Goal: Information Seeking & Learning: Learn about a topic

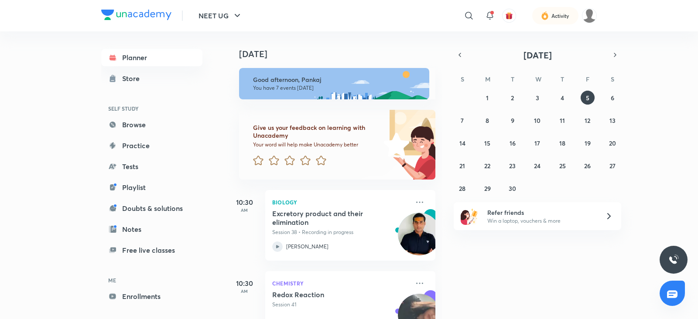
scroll to position [443, 0]
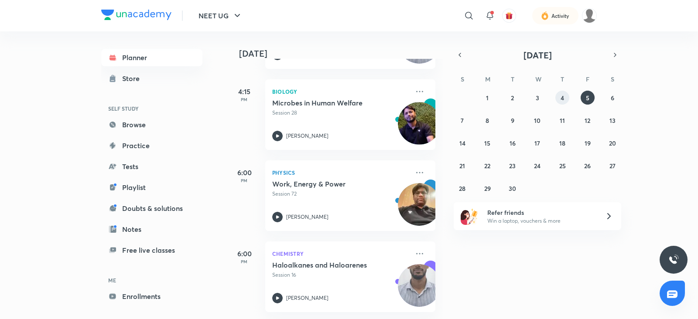
click at [563, 99] on abbr "4" at bounding box center [562, 98] width 3 height 8
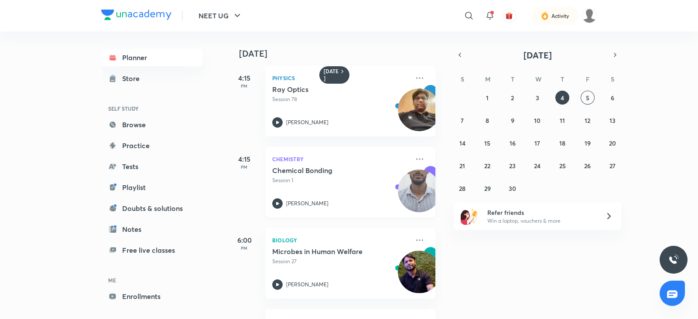
scroll to position [4, 0]
click at [279, 198] on icon at bounding box center [277, 203] width 10 height 10
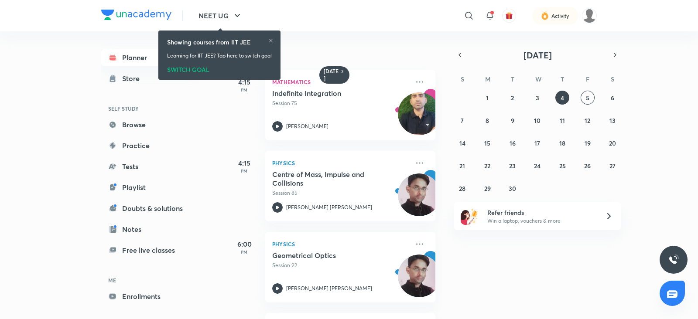
click at [196, 66] on div "SWITCH GOAL" at bounding box center [219, 68] width 105 height 10
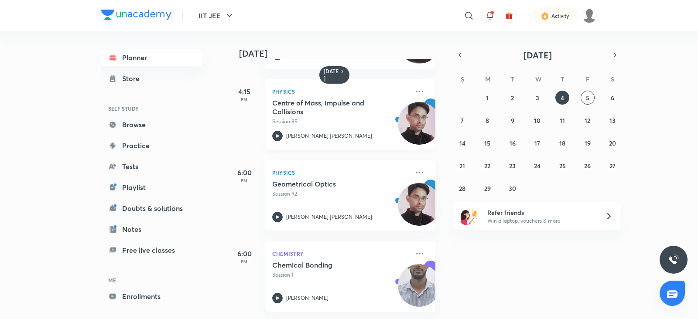
scroll to position [75, 0]
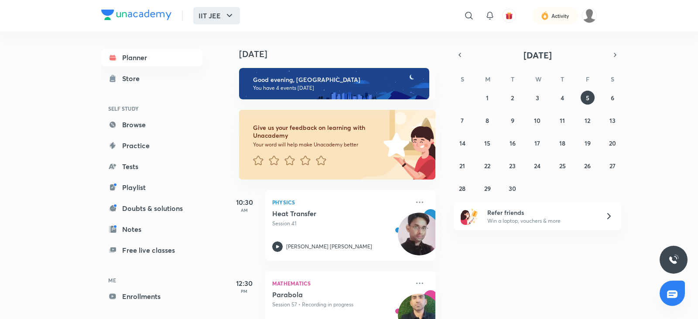
click at [236, 17] on button "IIT JEE" at bounding box center [216, 15] width 47 height 17
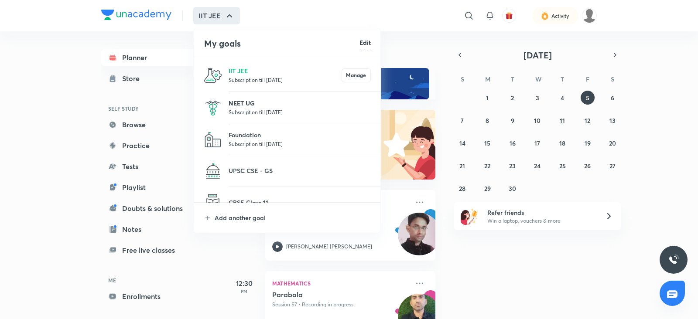
click at [237, 101] on p "NEET UG" at bounding box center [300, 103] width 142 height 9
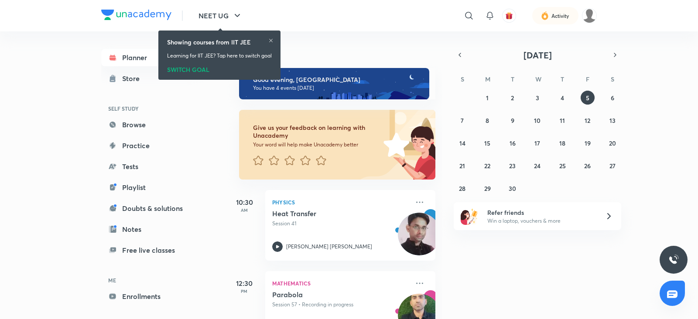
click at [188, 71] on div "SWITCH GOAL" at bounding box center [219, 68] width 105 height 10
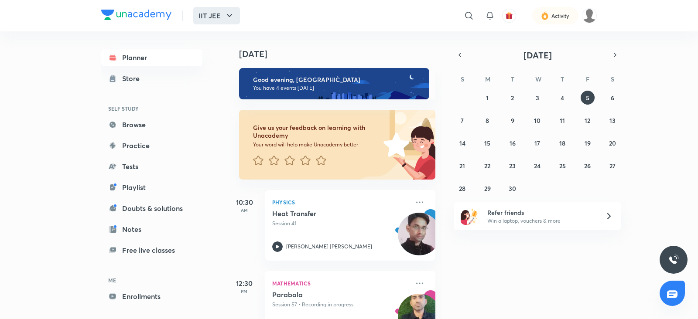
click at [226, 17] on icon "button" at bounding box center [229, 15] width 10 height 10
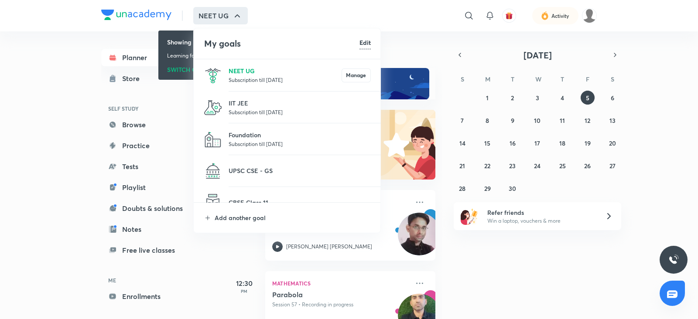
click at [238, 72] on p "NEET UG" at bounding box center [285, 70] width 113 height 9
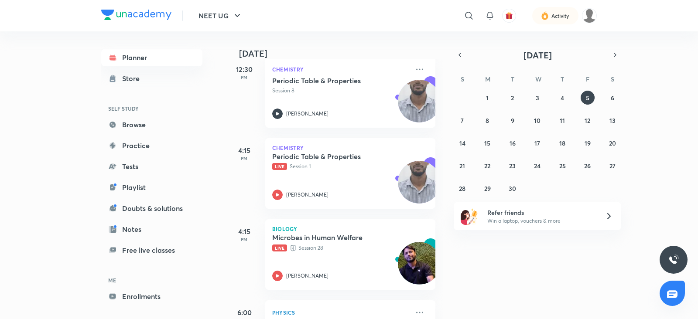
scroll to position [306, 0]
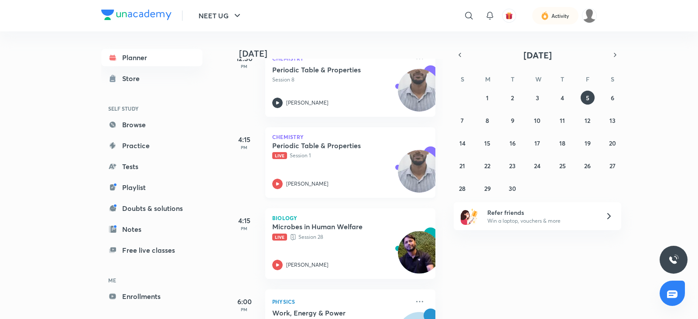
click at [276, 183] on icon at bounding box center [277, 184] width 10 height 10
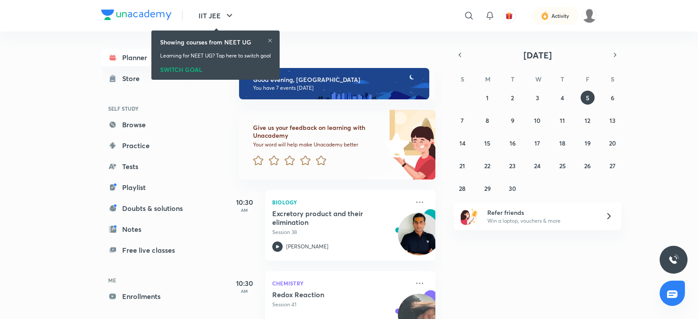
click at [186, 70] on div "SWITCH GOAL" at bounding box center [215, 68] width 111 height 10
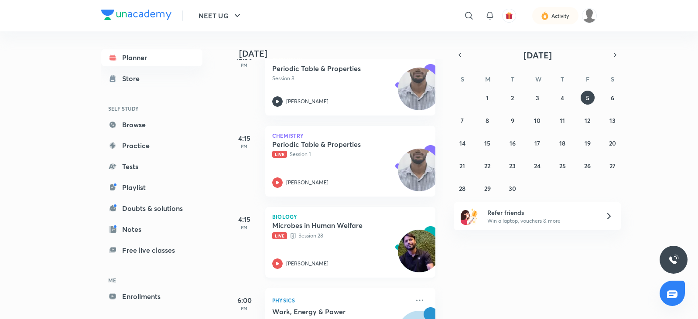
scroll to position [308, 0]
click at [275, 262] on icon at bounding box center [277, 263] width 10 height 10
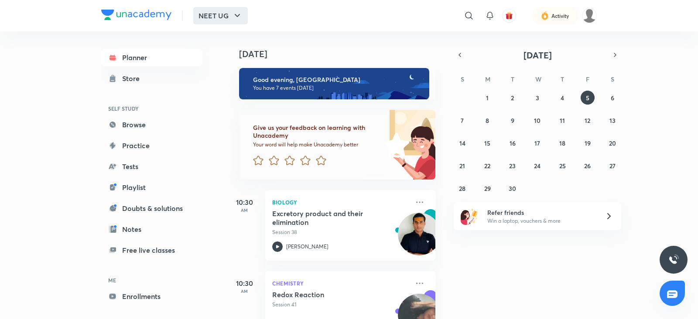
click at [239, 14] on icon "button" at bounding box center [237, 15] width 10 height 10
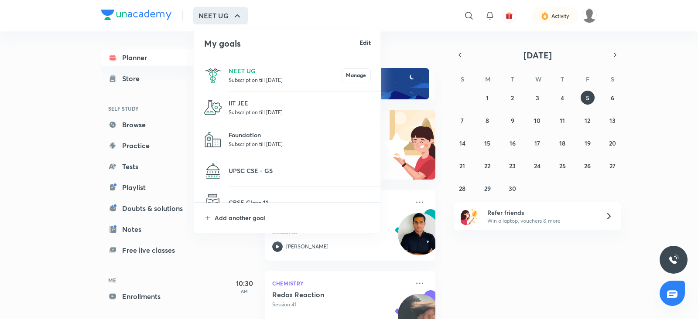
click at [263, 114] on p "Subscription till 6 Feb 2027" at bounding box center [300, 112] width 142 height 9
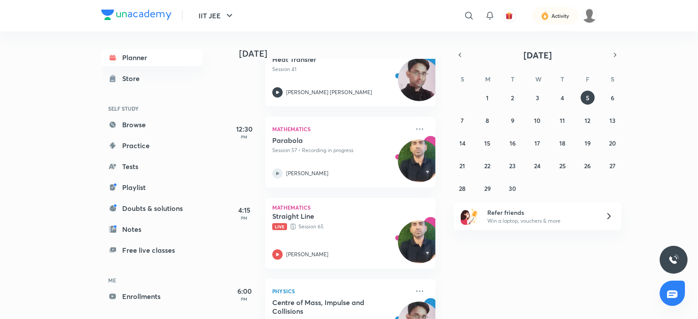
scroll to position [200, 0]
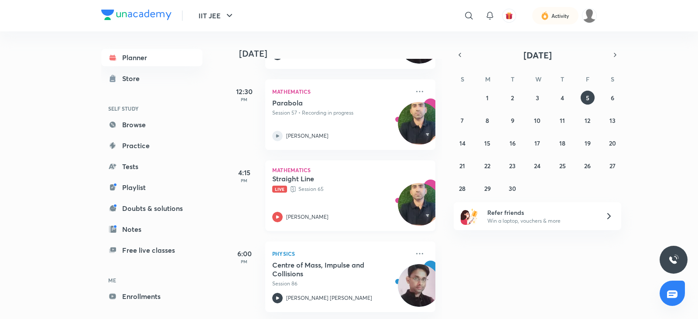
click at [272, 212] on icon at bounding box center [277, 217] width 10 height 10
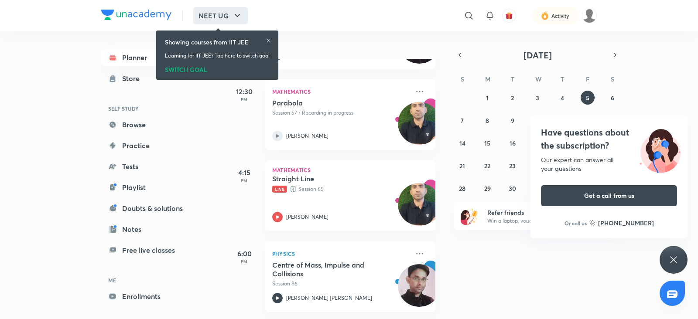
click at [239, 14] on icon "button" at bounding box center [237, 15] width 10 height 10
click at [192, 70] on div "SWITCH GOAL" at bounding box center [217, 68] width 105 height 10
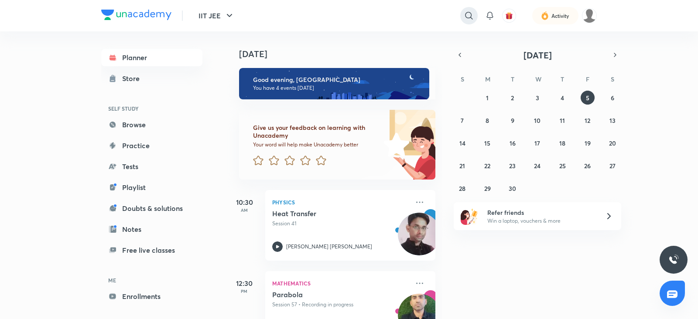
click at [469, 13] on icon at bounding box center [469, 15] width 10 height 10
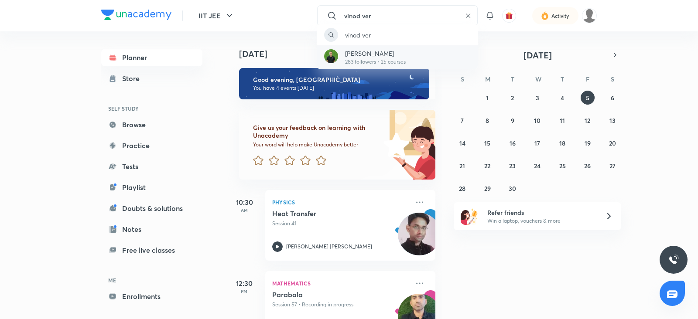
type input "vinod ver"
click at [374, 54] on p "[PERSON_NAME]" at bounding box center [375, 53] width 61 height 9
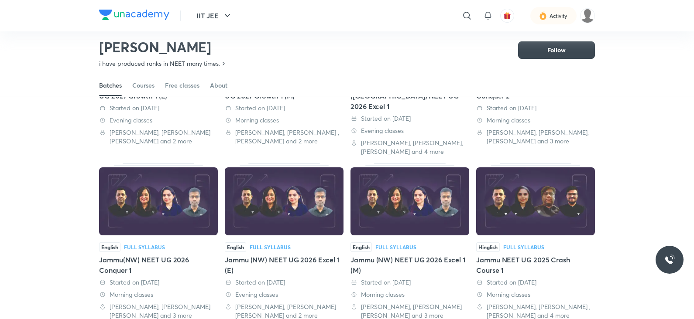
scroll to position [158, 0]
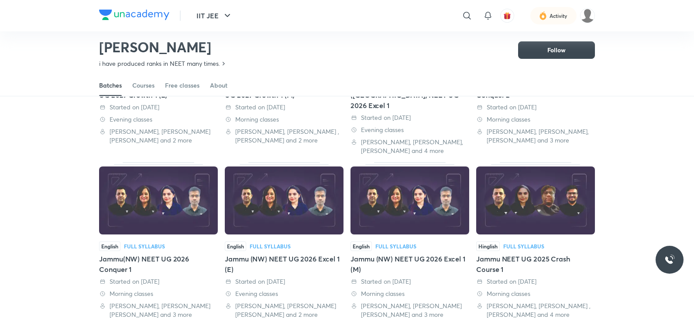
click at [172, 254] on div "Jammu(NW) NEET UG 2026 Conquer 1" at bounding box center [158, 264] width 119 height 21
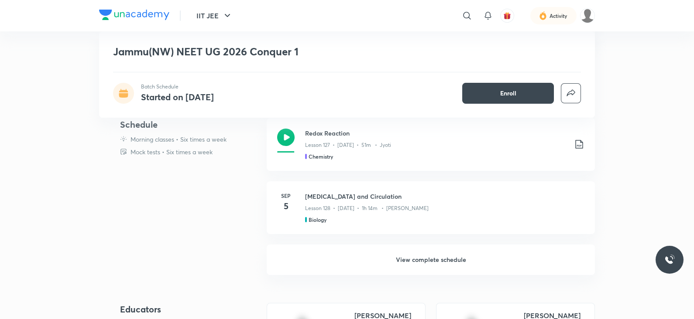
scroll to position [267, 0]
click at [409, 256] on h6 "View complete schedule" at bounding box center [431, 259] width 328 height 31
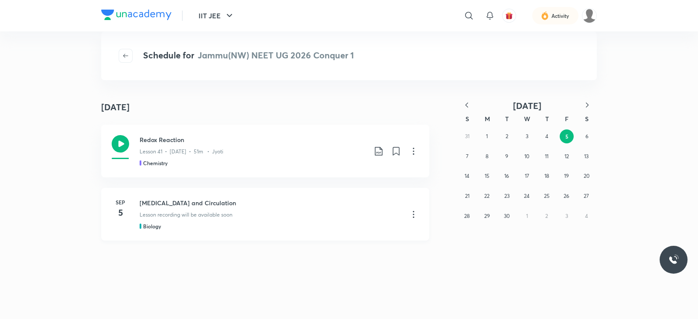
click at [414, 217] on icon at bounding box center [413, 214] width 10 height 10
click at [379, 207] on div at bounding box center [349, 159] width 698 height 319
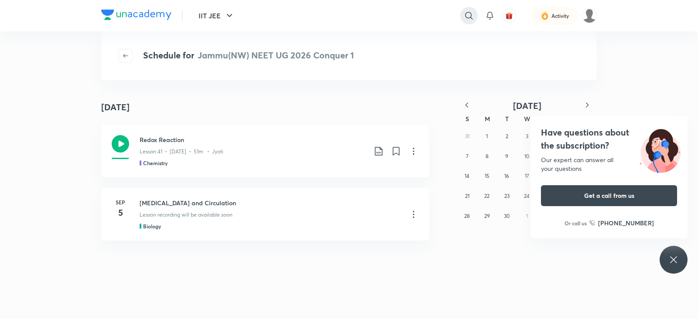
click at [467, 18] on icon at bounding box center [469, 15] width 10 height 10
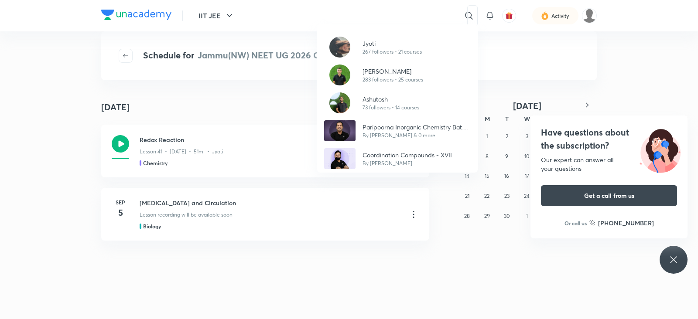
click at [369, 12] on div "Jyoti 267 followers • 21 courses Vinod Verma 283 followers • 25 courses Ashutos…" at bounding box center [349, 159] width 698 height 319
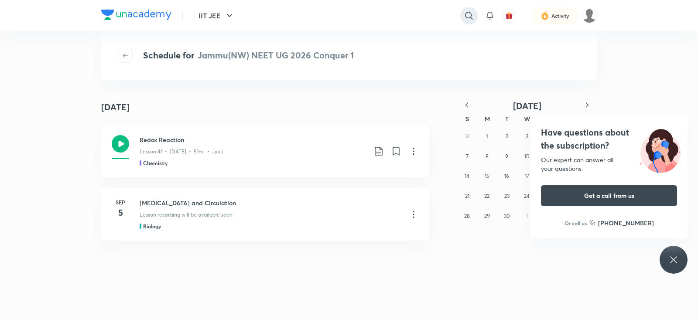
click at [471, 19] on icon at bounding box center [469, 15] width 10 height 10
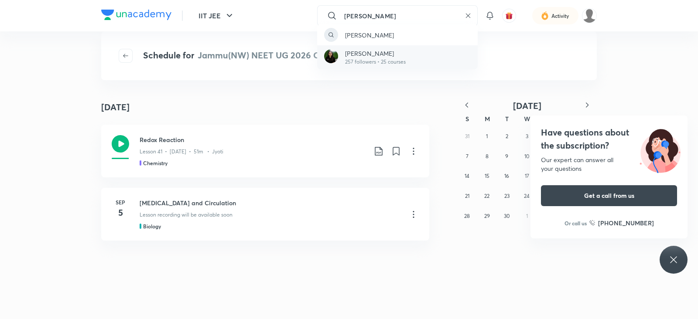
type input "mehak batra"
click at [374, 60] on p "257 followers • 25 courses" at bounding box center [375, 62] width 61 height 8
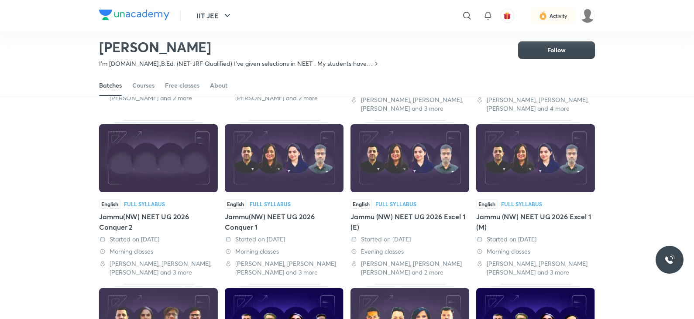
scroll to position [201, 0]
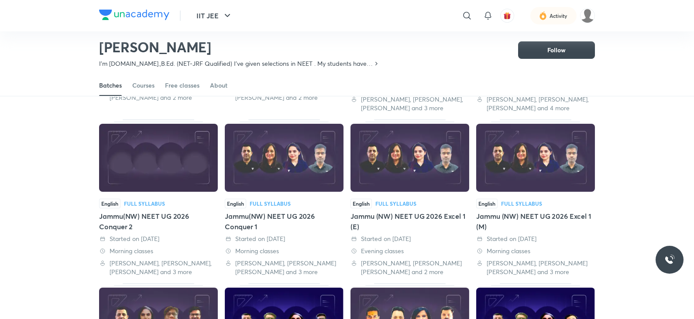
click at [143, 211] on div "Jammu(NW) NEET UG 2026 Conquer 2" at bounding box center [158, 221] width 119 height 21
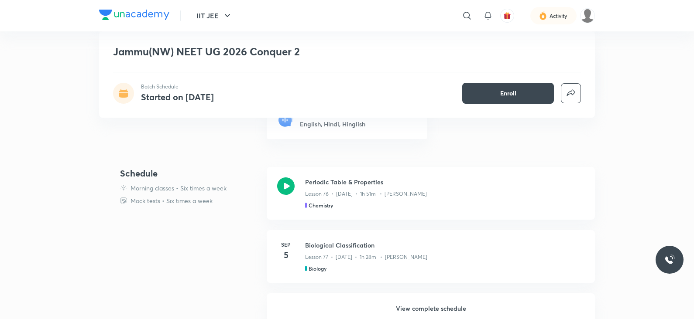
scroll to position [220, 0]
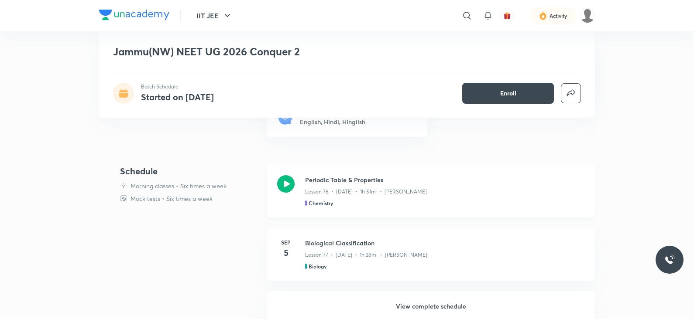
click at [285, 182] on icon at bounding box center [285, 183] width 17 height 17
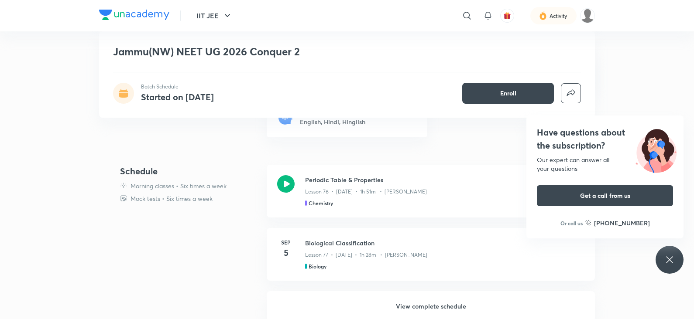
click at [671, 249] on div "Have questions about the subscription? Our expert can answer all your questions…" at bounding box center [669, 260] width 28 height 28
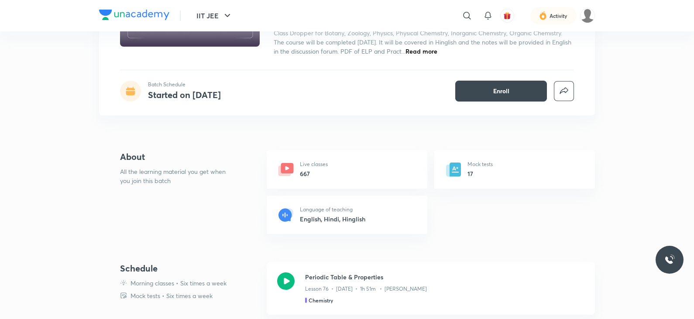
scroll to position [0, 0]
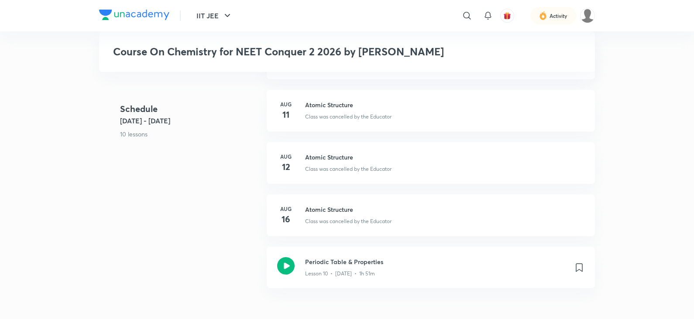
scroll to position [571, 0]
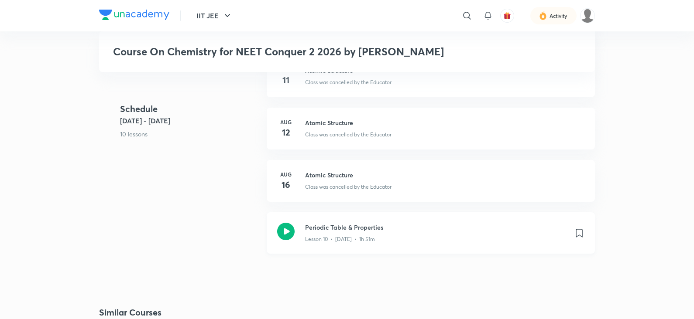
click at [285, 235] on icon at bounding box center [285, 231] width 17 height 17
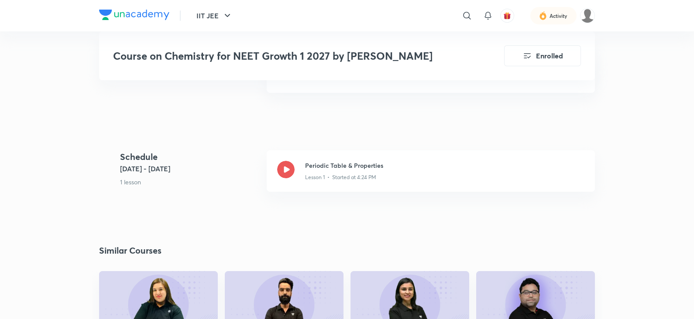
scroll to position [247, 0]
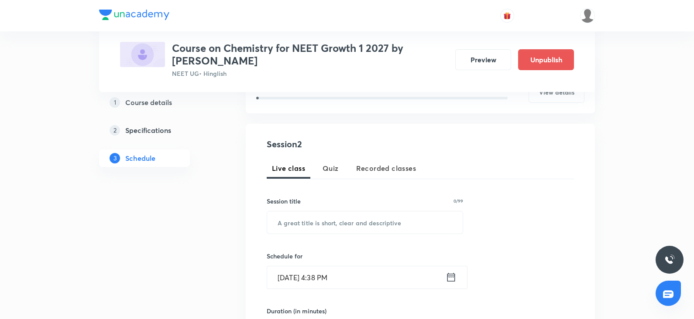
scroll to position [139, 0]
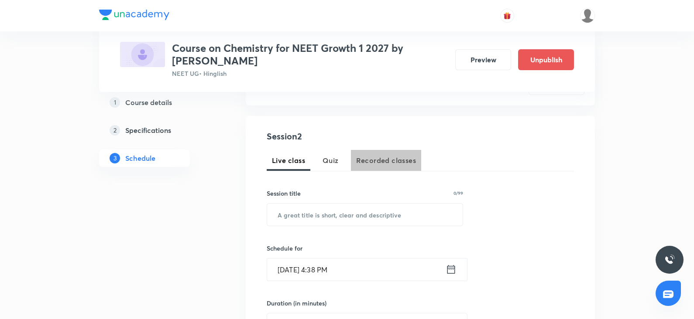
click at [403, 169] on button "Recorded classes" at bounding box center [386, 160] width 70 height 21
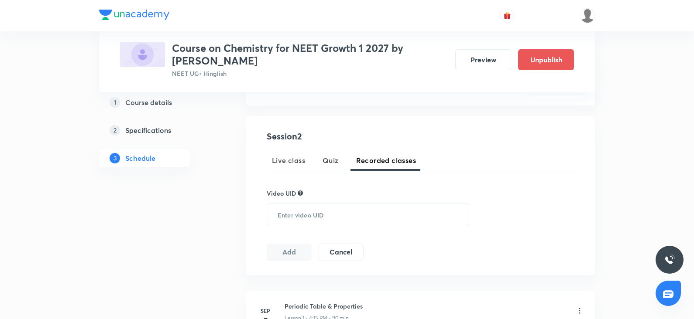
click at [344, 163] on div "Live class Quiz Recorded classes" at bounding box center [420, 160] width 307 height 21
click at [338, 164] on button "Quiz" at bounding box center [330, 160] width 27 height 21
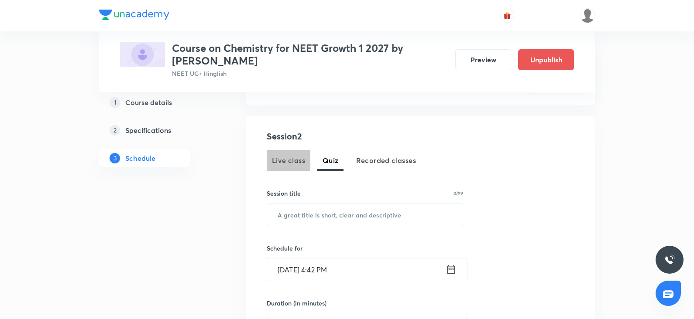
click at [288, 158] on span "Live class" at bounding box center [288, 160] width 33 height 10
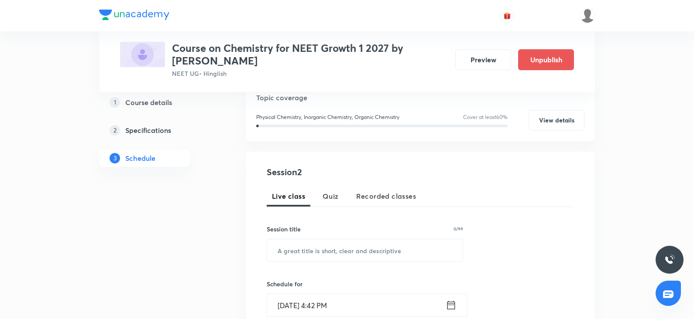
scroll to position [111, 0]
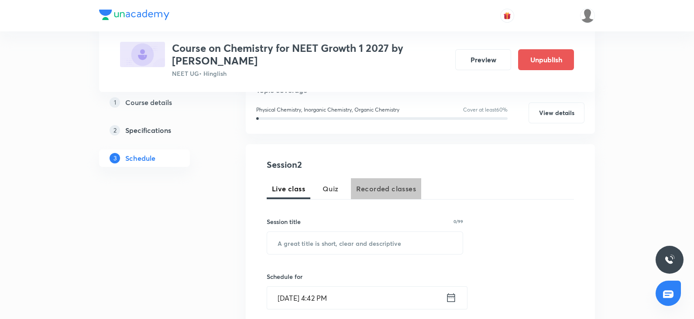
click at [393, 182] on button "Recorded classes" at bounding box center [386, 188] width 70 height 21
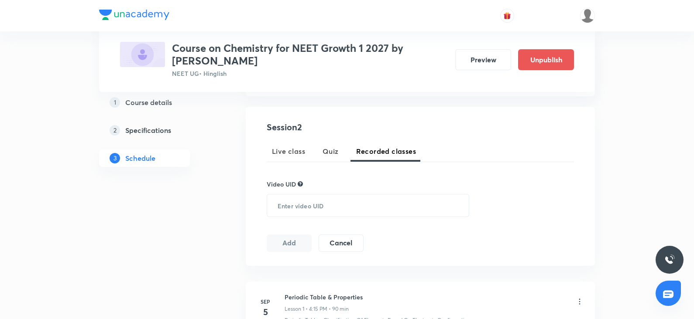
scroll to position [147, 0]
click at [287, 148] on span "Live class" at bounding box center [288, 152] width 33 height 10
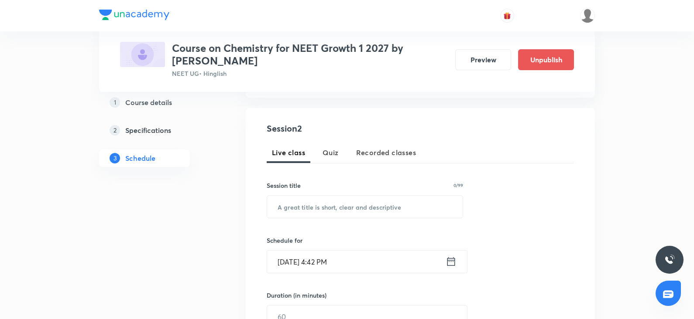
drag, startPoint x: 342, startPoint y: 85, endPoint x: 326, endPoint y: 55, distance: 35.1
click at [326, 55] on div "Plus Courses Course on Chemistry for NEET Growth 1 2027 by Anket Surmal NEET UG…" at bounding box center [347, 46] width 496 height 92
click at [159, 129] on h5 "Specifications" at bounding box center [148, 130] width 46 height 10
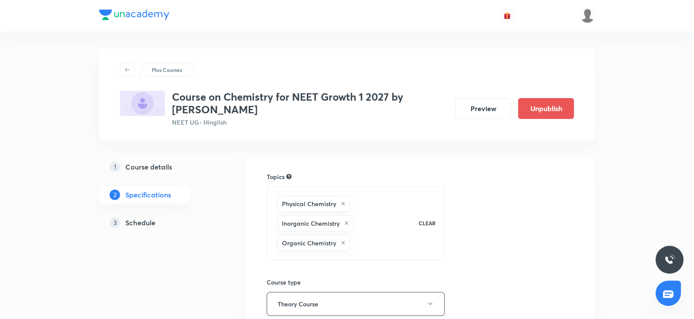
scroll to position [290, 0]
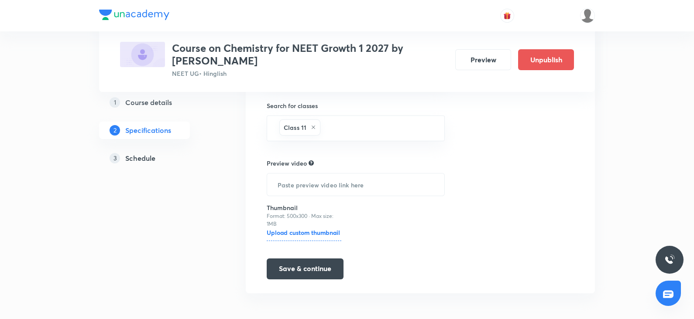
click at [158, 97] on h5 "Course details" at bounding box center [148, 102] width 47 height 10
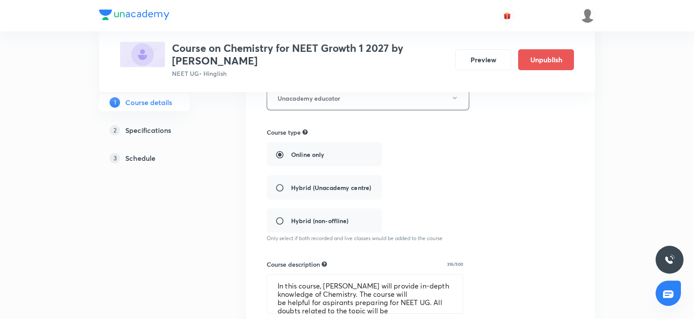
scroll to position [157, 0]
click at [283, 191] on div "Online only Hybrid (Unacademy centre) Hybrid (non-offline)" at bounding box center [383, 186] width 233 height 91
click at [279, 186] on div "Online only Hybrid (Unacademy centre) Hybrid (non-offline)" at bounding box center [383, 186] width 233 height 91
click at [280, 187] on div "Online only Hybrid (Unacademy centre) Hybrid (non-offline)" at bounding box center [383, 186] width 233 height 91
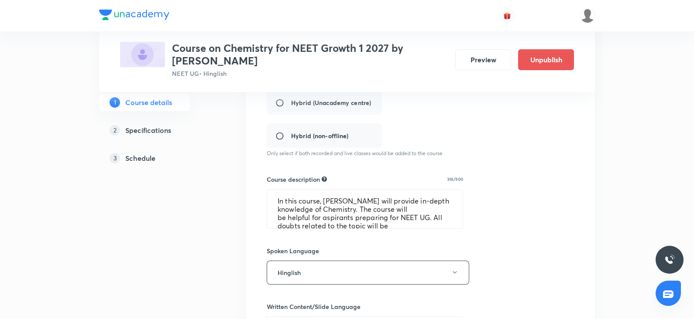
scroll to position [0, 0]
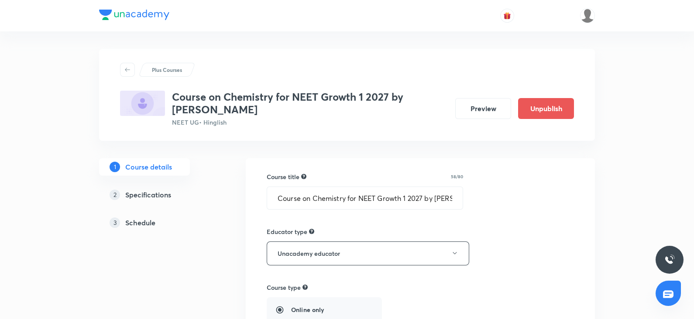
click at [140, 194] on h5 "Specifications" at bounding box center [148, 195] width 46 height 10
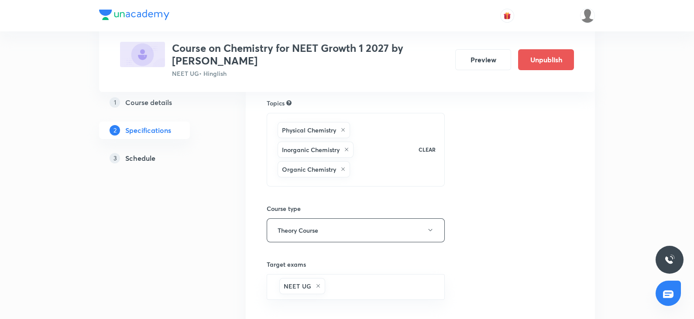
scroll to position [73, 0]
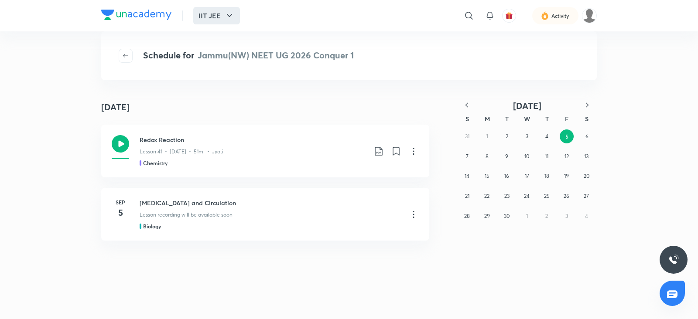
click at [227, 14] on icon "button" at bounding box center [229, 15] width 5 height 3
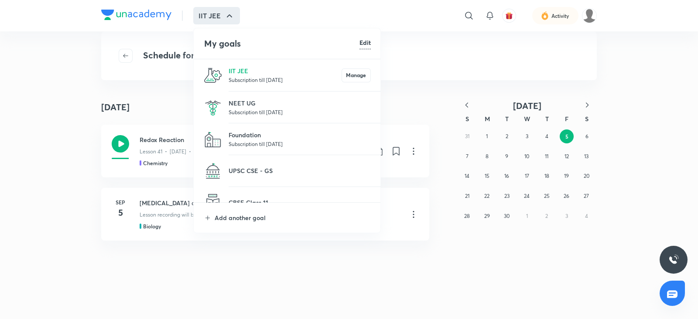
click at [250, 109] on p "Subscription till 24 Apr 2026" at bounding box center [300, 112] width 142 height 9
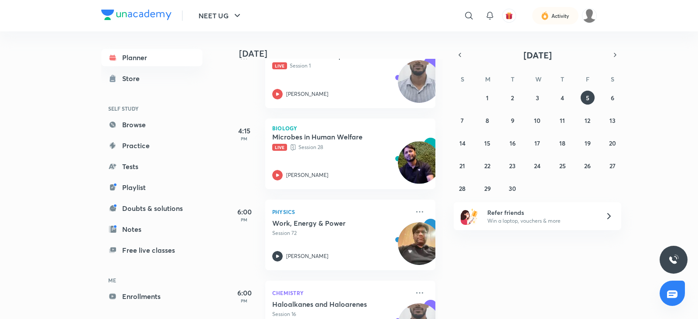
scroll to position [397, 0]
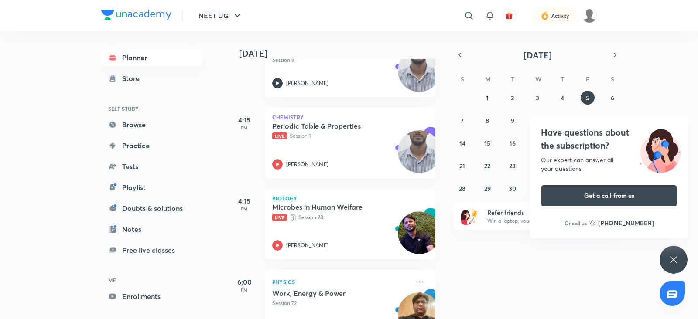
scroll to position [443, 0]
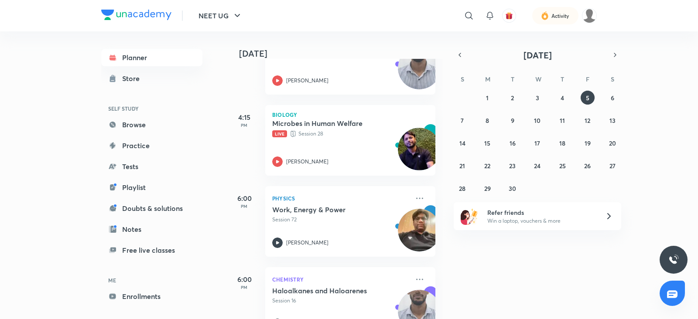
scroll to position [411, 0]
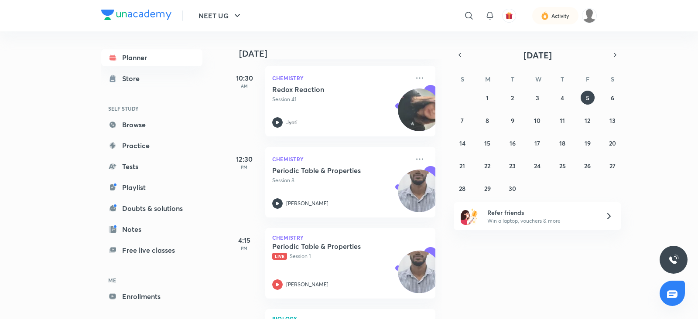
scroll to position [443, 0]
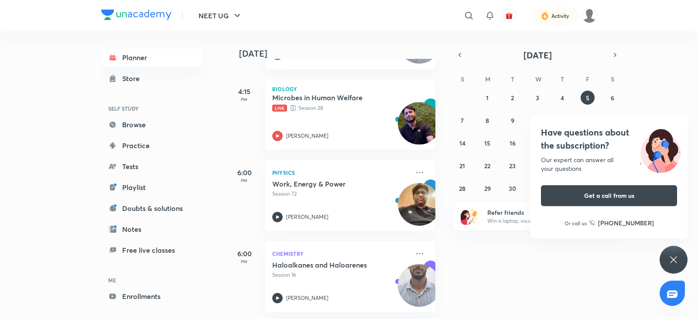
click at [679, 254] on div "Have questions about the subscription? Our expert can answer all your questions…" at bounding box center [674, 260] width 28 height 28
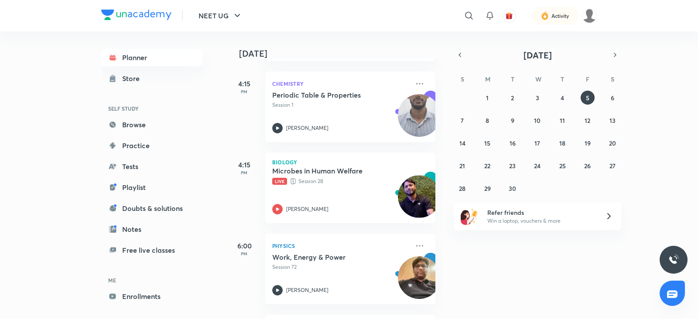
scroll to position [367, 0]
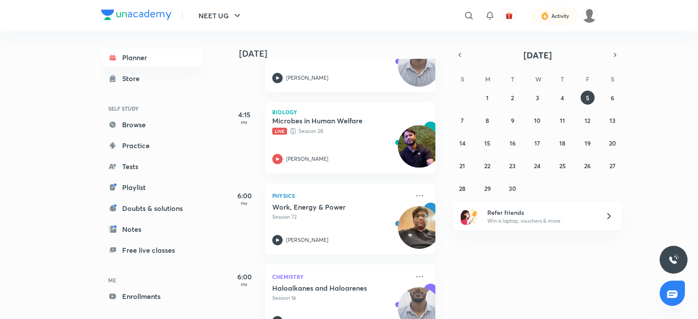
scroll to position [382, 0]
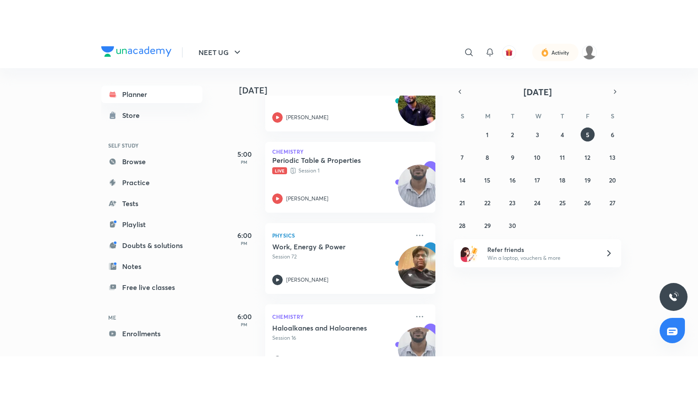
scroll to position [491, 0]
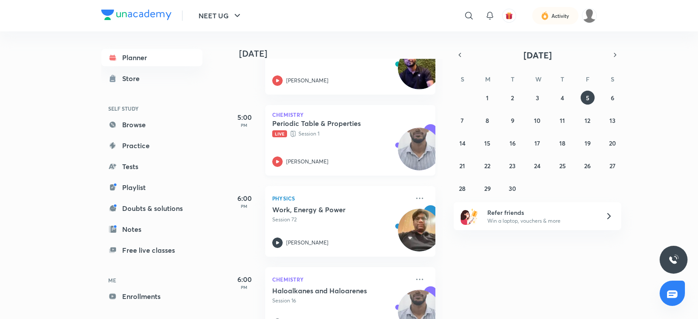
click at [280, 161] on icon at bounding box center [277, 162] width 10 height 10
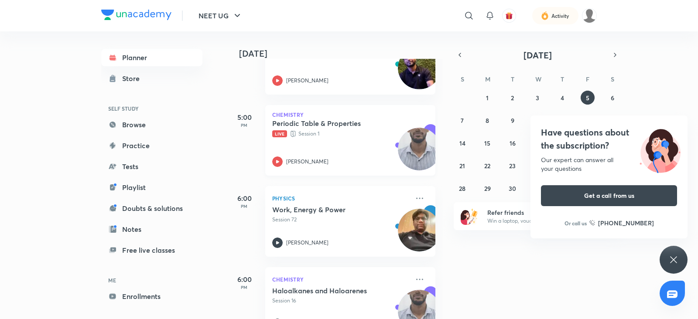
click at [282, 167] on div "Chemistry Periodic Table & Properties Live Session 1 Anket Surmal" at bounding box center [350, 140] width 170 height 71
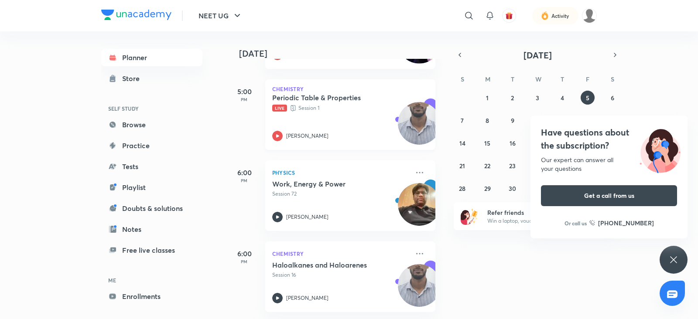
scroll to position [525, 0]
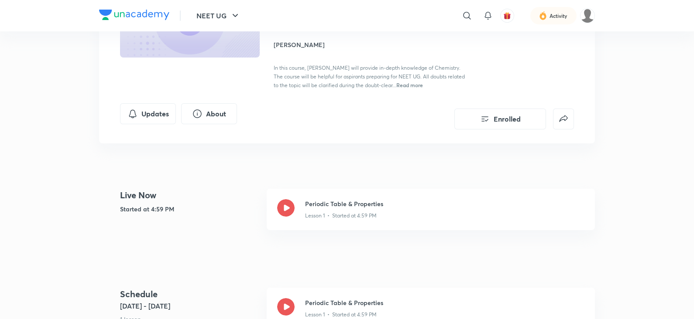
scroll to position [120, 0]
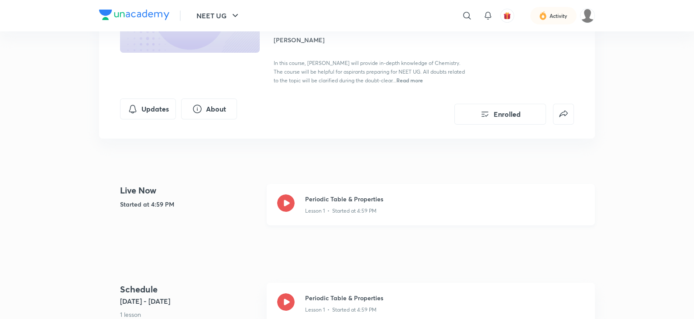
click at [292, 198] on icon at bounding box center [285, 203] width 17 height 17
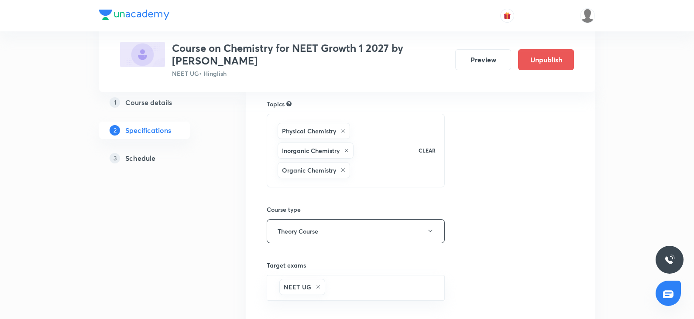
drag, startPoint x: 0, startPoint y: 0, endPoint x: 161, endPoint y: 21, distance: 161.9
click at [161, 21] on div at bounding box center [134, 16] width 70 height 13
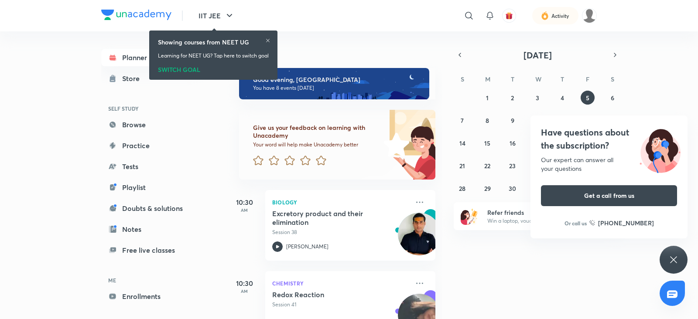
click at [184, 66] on div "SWITCH GOAL" at bounding box center [213, 68] width 111 height 10
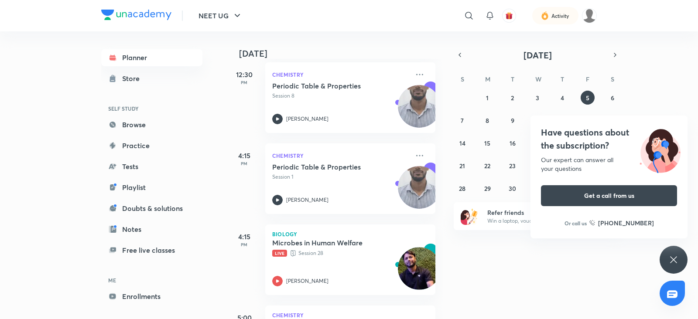
scroll to position [525, 0]
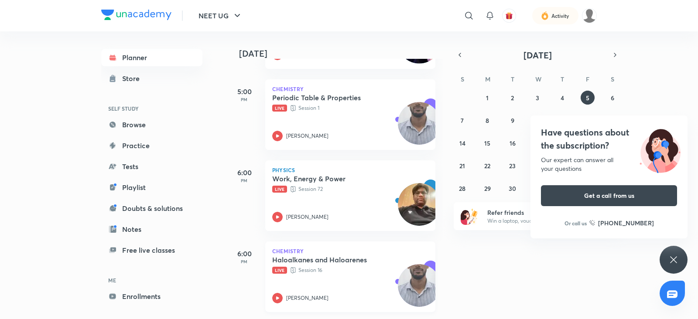
click at [274, 294] on icon at bounding box center [277, 298] width 10 height 10
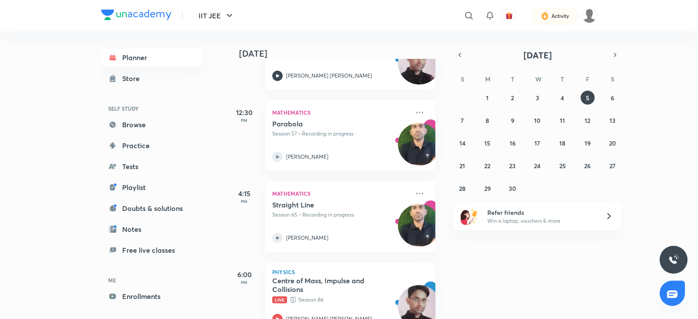
scroll to position [200, 0]
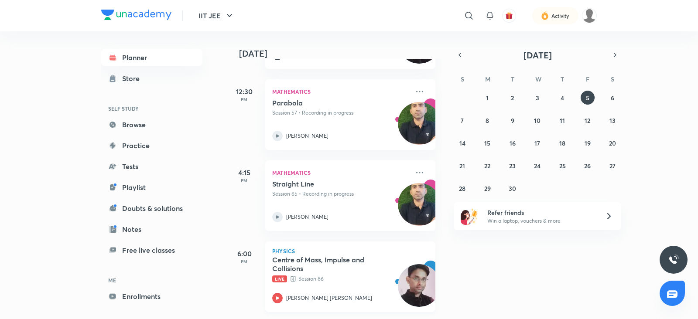
click at [276, 293] on icon at bounding box center [277, 298] width 10 height 10
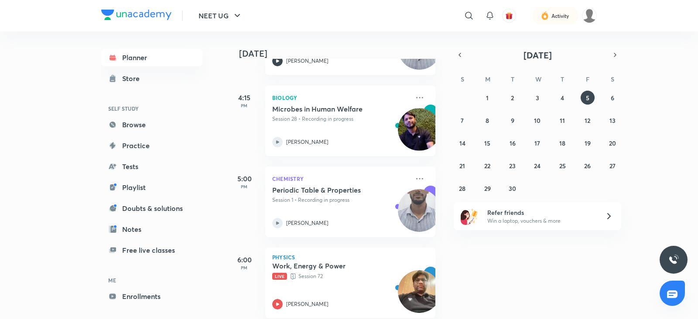
scroll to position [525, 0]
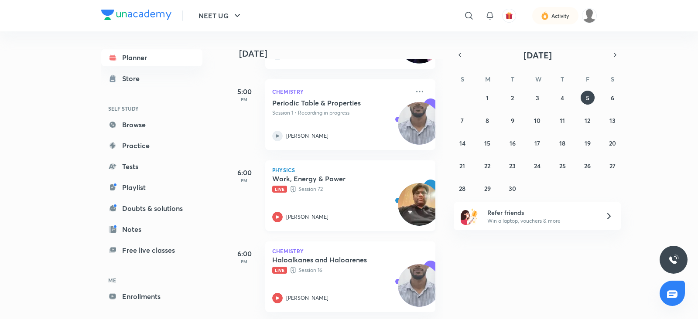
click at [282, 212] on icon at bounding box center [277, 217] width 10 height 10
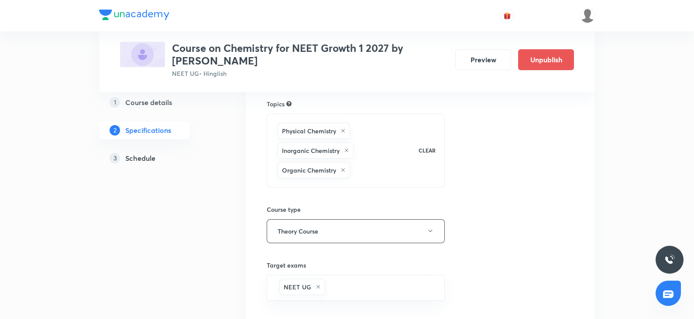
click at [116, 14] on img at bounding box center [134, 15] width 70 height 10
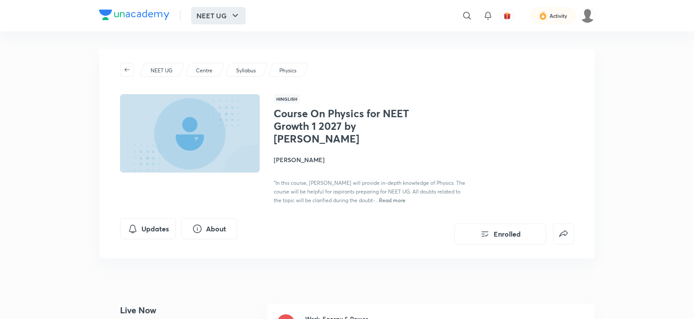
click at [233, 18] on icon "button" at bounding box center [235, 15] width 10 height 10
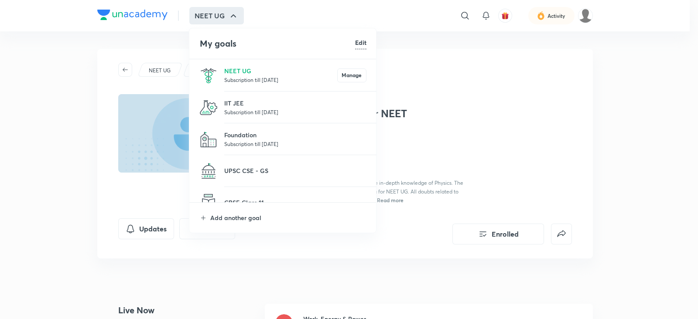
click at [246, 110] on p "Subscription till 6 Feb 2027" at bounding box center [295, 112] width 142 height 9
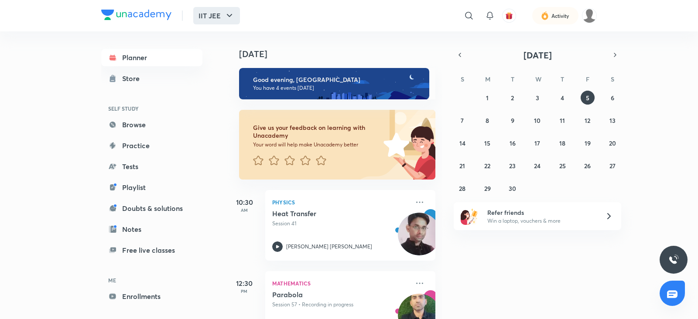
click at [226, 22] on button "IIT JEE" at bounding box center [216, 15] width 47 height 17
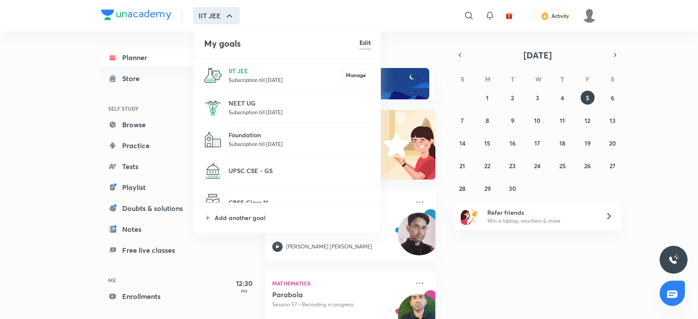
click at [233, 113] on p "Subscription till 24 Apr 2026" at bounding box center [300, 112] width 142 height 9
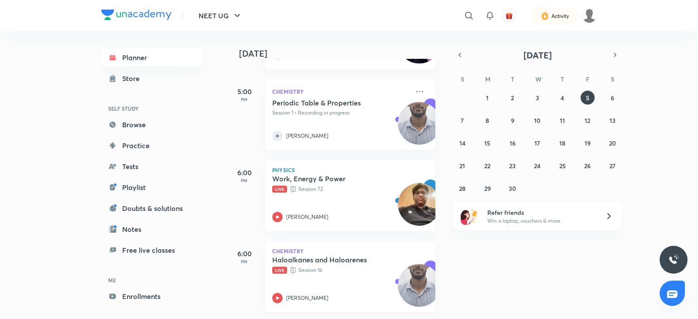
scroll to position [525, 0]
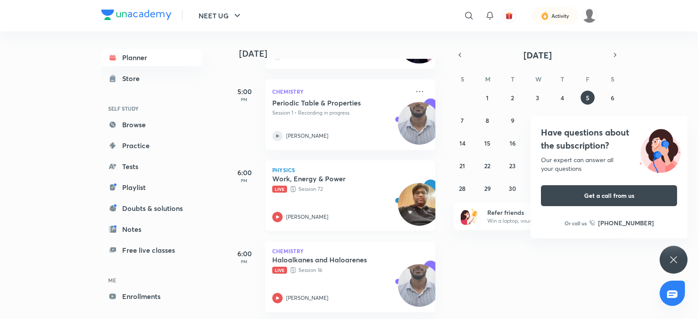
click at [277, 215] on icon at bounding box center [277, 216] width 3 height 3
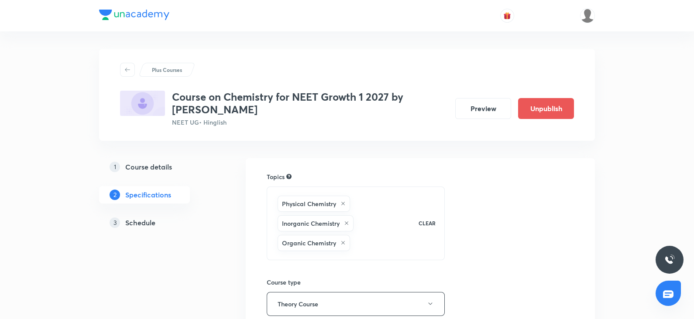
click at [122, 18] on img at bounding box center [134, 15] width 70 height 10
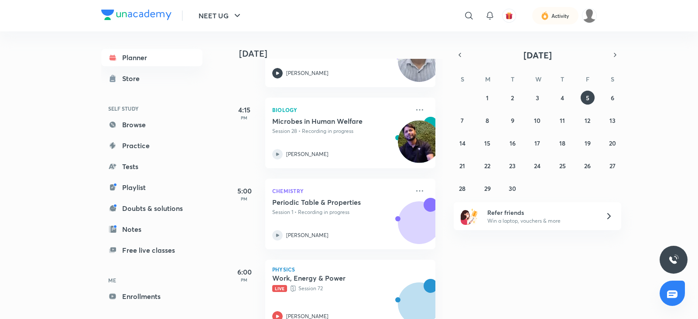
scroll to position [525, 0]
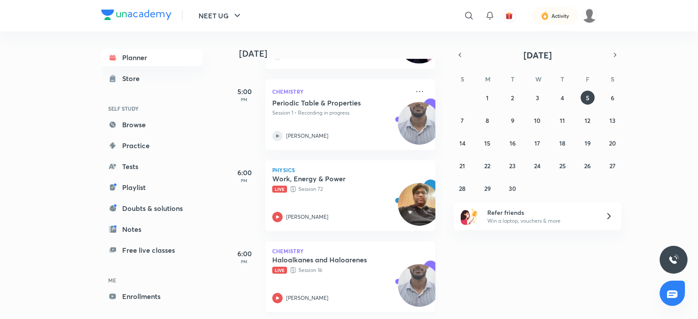
click at [277, 297] on icon at bounding box center [277, 298] width 3 height 3
